Goal: Information Seeking & Learning: Learn about a topic

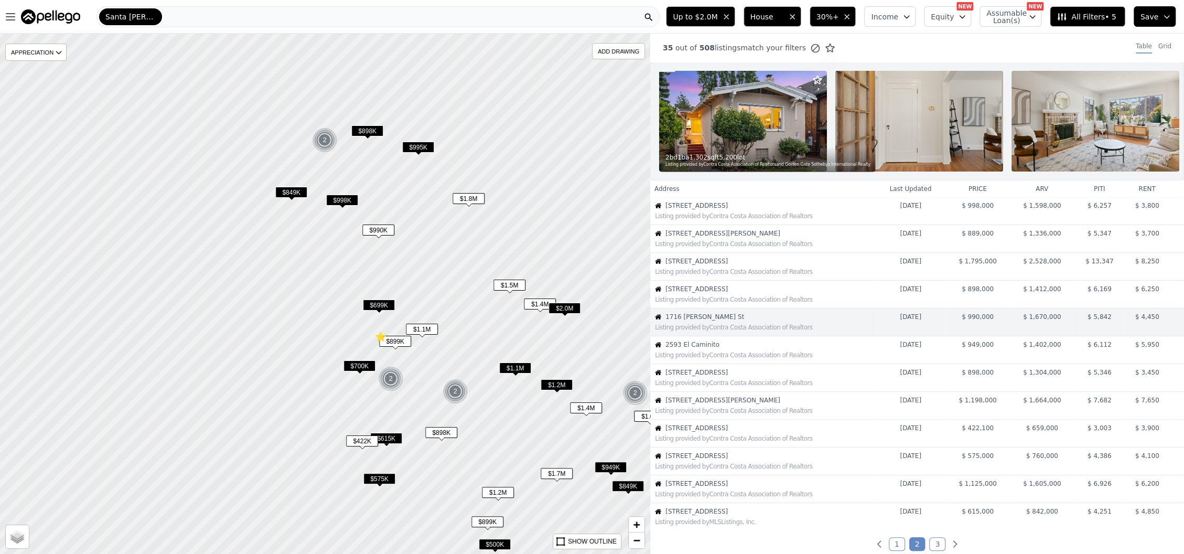
scroll to position [16, 0]
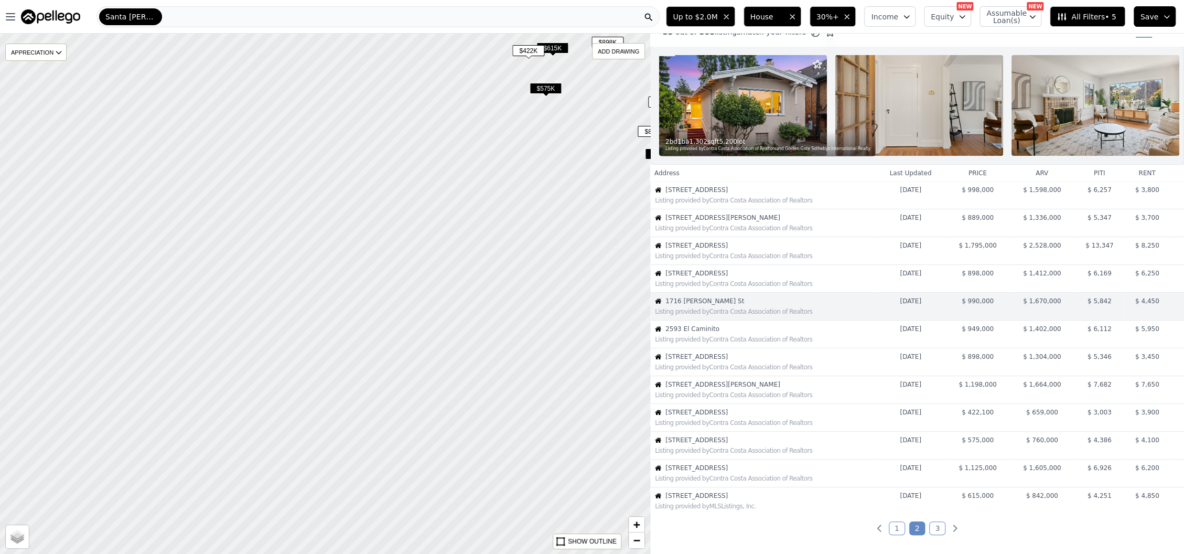
drag, startPoint x: 335, startPoint y: 340, endPoint x: 501, endPoint y: -50, distance: 424.2
click at [501, 0] on html "Open main menu Santa [PERSON_NAME] Up to $2.0M House 30%+ Income Equity NEW Ass…" at bounding box center [592, 277] width 1184 height 554
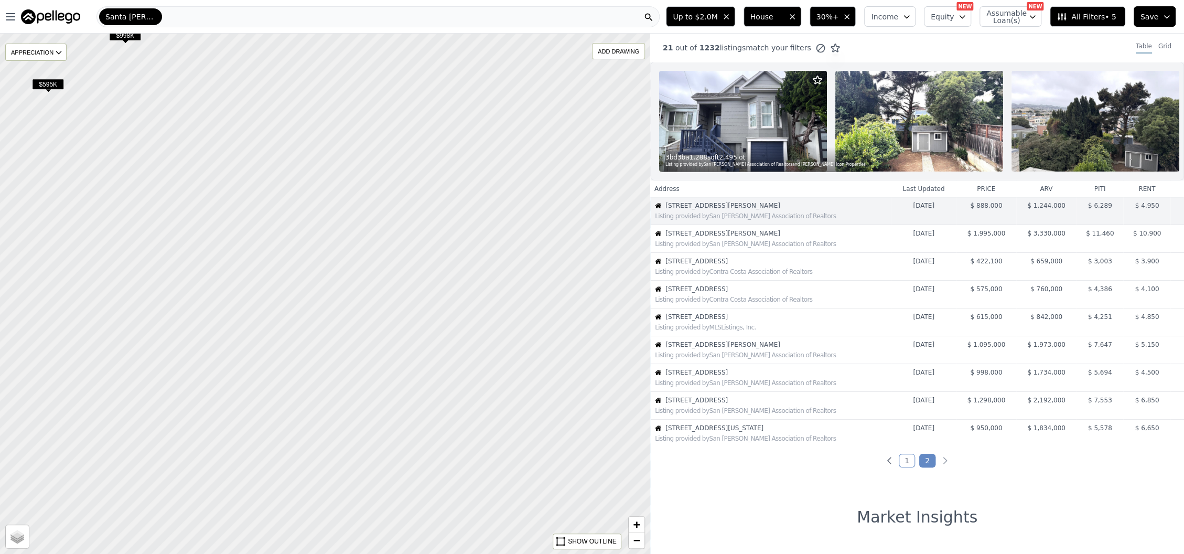
drag, startPoint x: 198, startPoint y: 356, endPoint x: 245, endPoint y: -62, distance: 420.2
click at [245, 0] on html "Open main menu Santa [PERSON_NAME] Up to $2.0M House 30%+ Income Equity NEW Ass…" at bounding box center [592, 277] width 1184 height 554
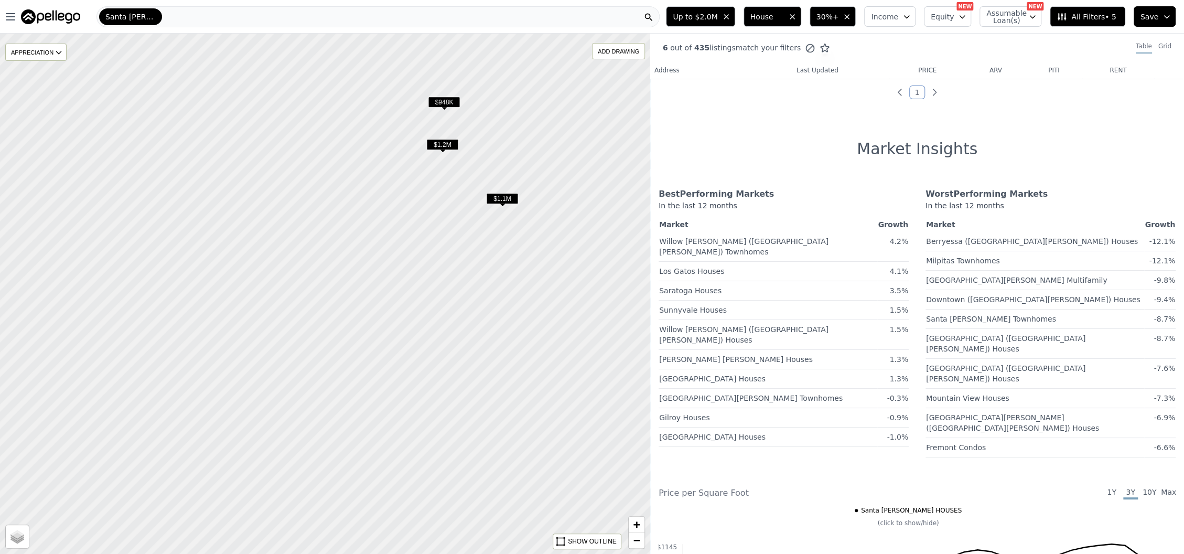
drag, startPoint x: 190, startPoint y: 371, endPoint x: 437, endPoint y: 90, distance: 373.9
click at [437, 90] on div at bounding box center [325, 287] width 780 height 624
drag, startPoint x: 545, startPoint y: 294, endPoint x: 466, endPoint y: 298, distance: 78.8
click at [466, 298] on div at bounding box center [313, 294] width 780 height 624
click at [1093, 13] on span "All Filters • 5" at bounding box center [1086, 17] width 59 height 10
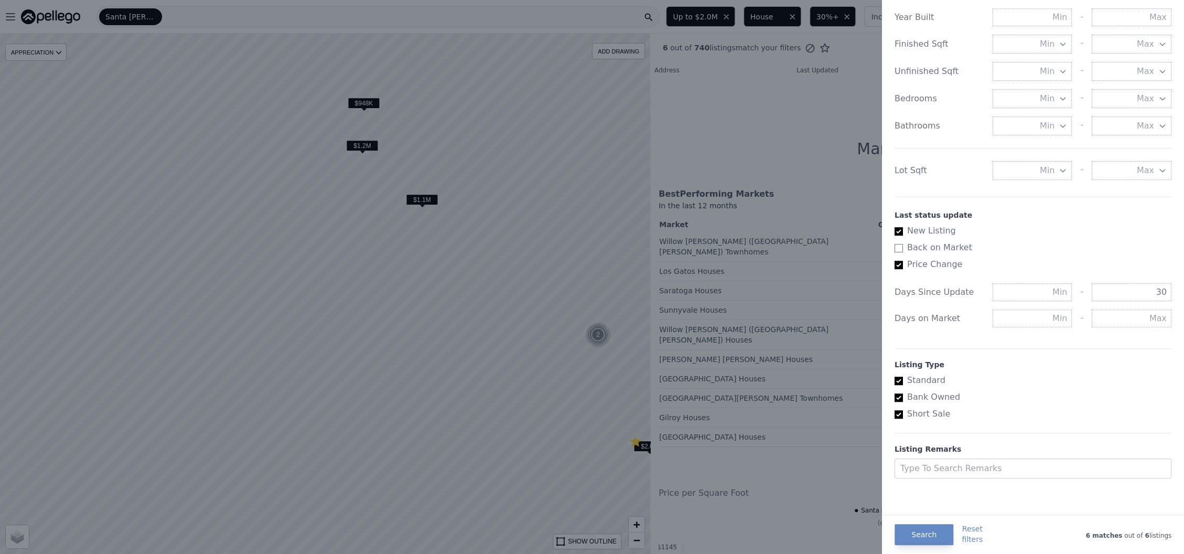
scroll to position [441, 0]
drag, startPoint x: 899, startPoint y: 252, endPoint x: 941, endPoint y: 261, distance: 42.8
click at [899, 251] on input "Back on Market" at bounding box center [899, 248] width 8 height 8
checkbox input "true"
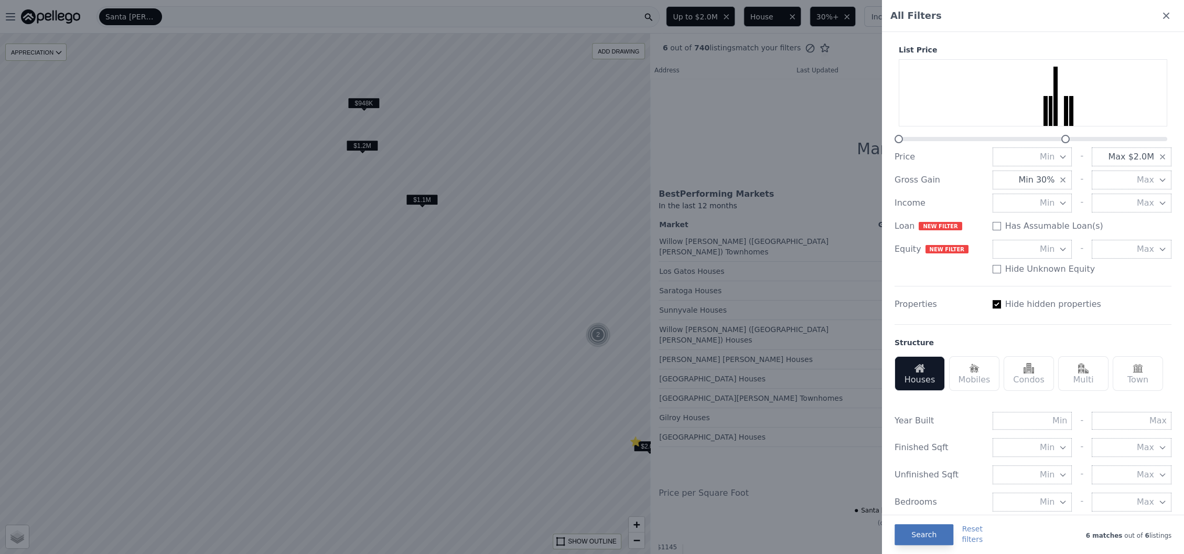
click at [937, 536] on button "Search" at bounding box center [924, 534] width 59 height 21
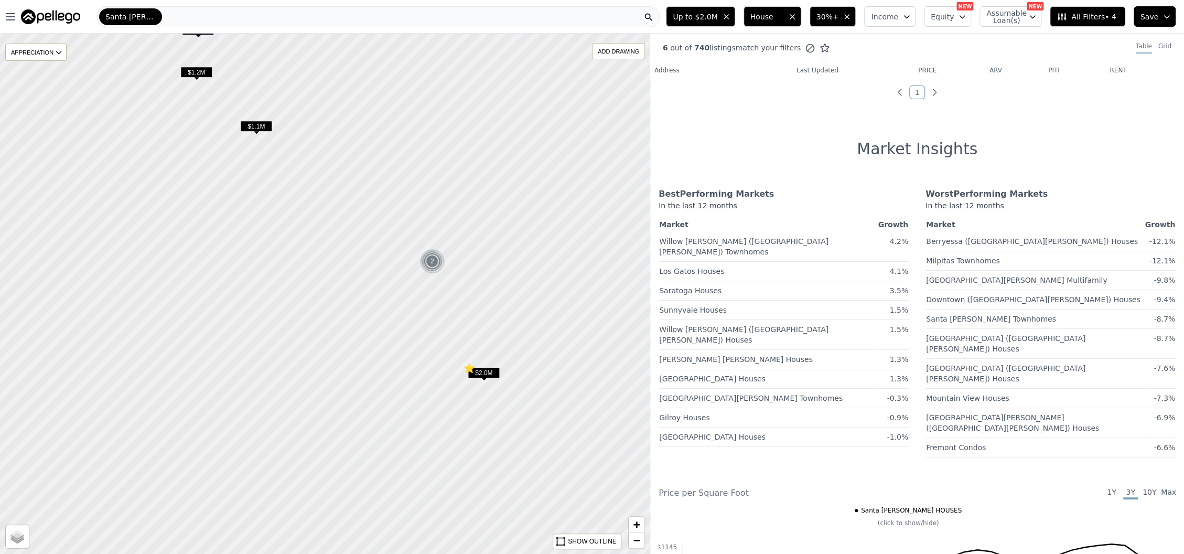
drag, startPoint x: 551, startPoint y: 386, endPoint x: 386, endPoint y: 312, distance: 181.3
click at [386, 312] on div at bounding box center [325, 294] width 780 height 624
click at [479, 373] on span "$2.0M" at bounding box center [484, 372] width 32 height 11
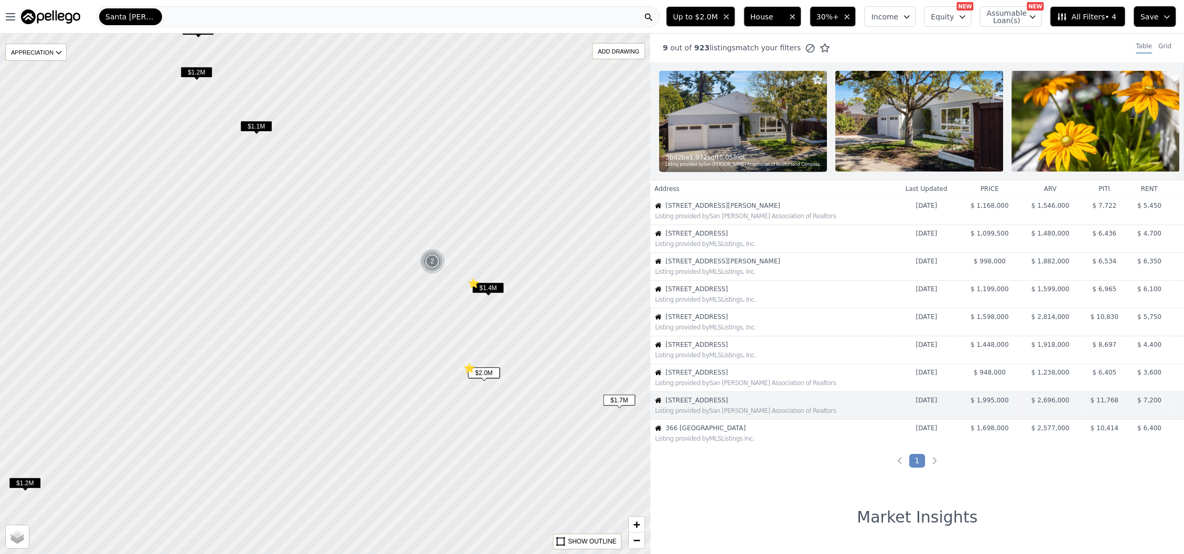
click at [747, 404] on span "[STREET_ADDRESS]" at bounding box center [780, 400] width 228 height 8
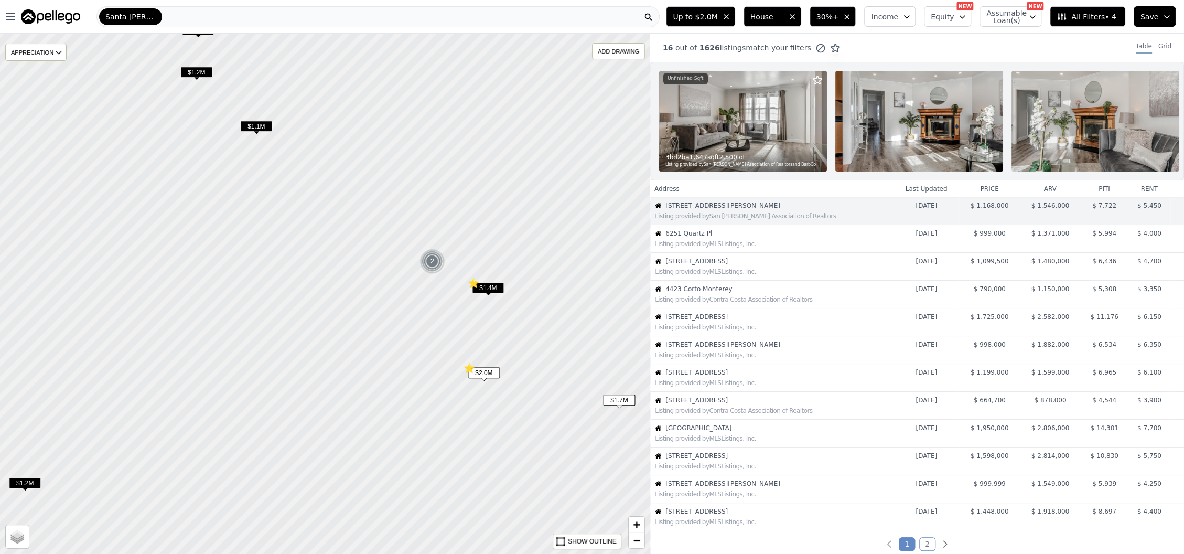
click at [433, 263] on div "2" at bounding box center [432, 261] width 25 height 25
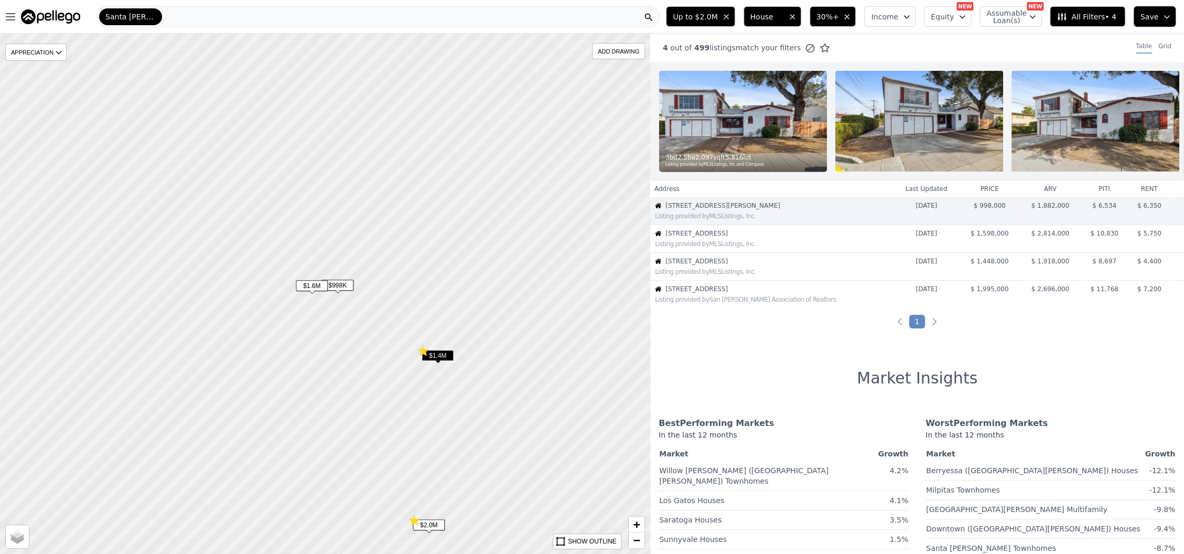
click at [434, 356] on span "$1.4M" at bounding box center [438, 355] width 32 height 11
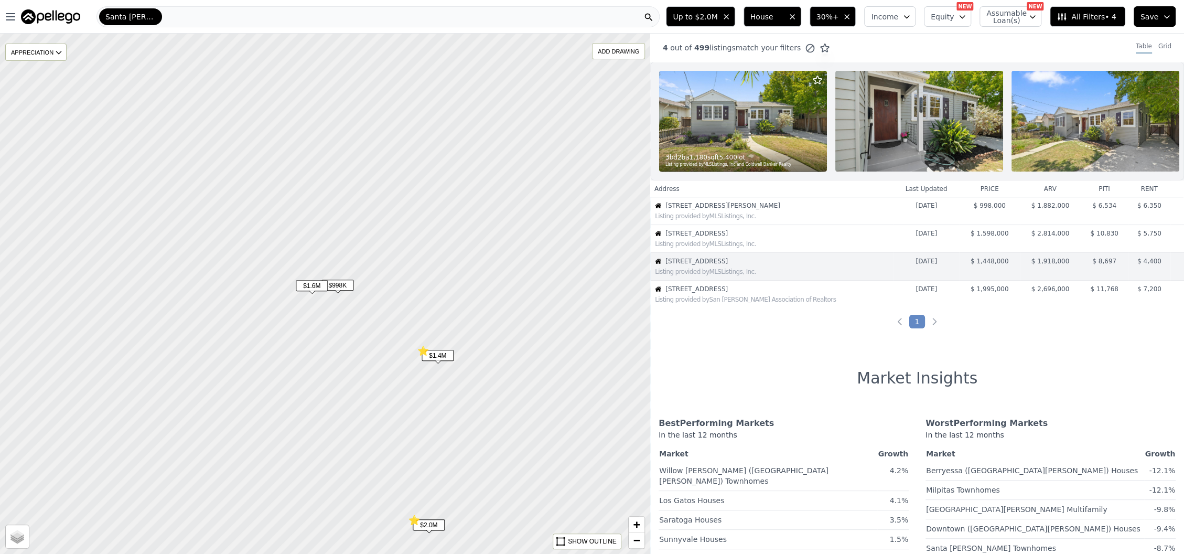
click at [708, 293] on span "[STREET_ADDRESS]" at bounding box center [780, 289] width 228 height 8
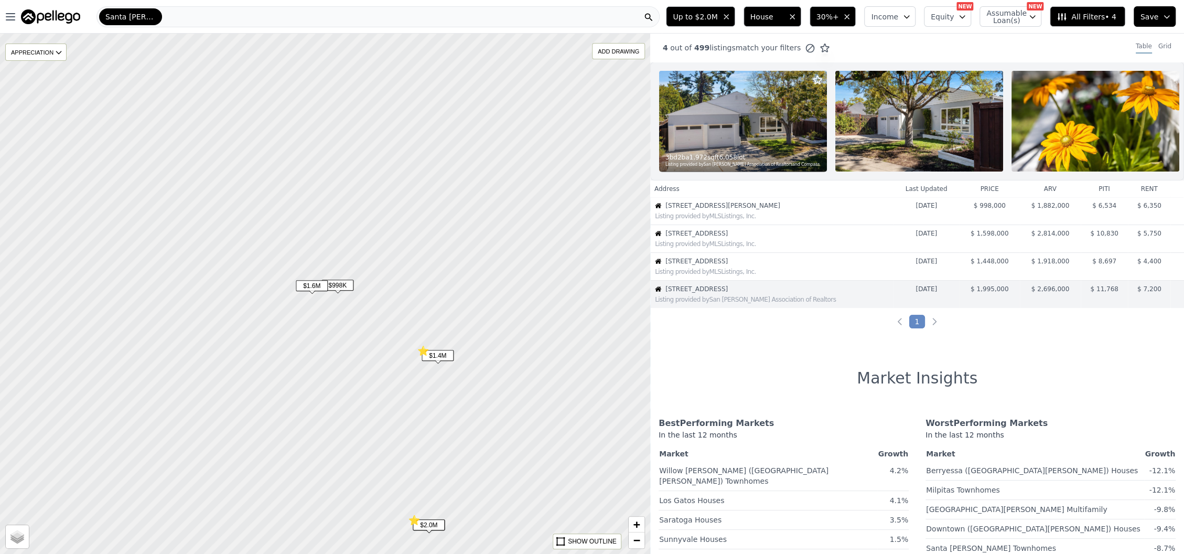
drag, startPoint x: 748, startPoint y: 300, endPoint x: 661, endPoint y: 300, distance: 87.1
click at [661, 293] on div "[STREET_ADDRESS]" at bounding box center [772, 289] width 242 height 8
copy div "[STREET_ADDRESS]"
